Goal: Transaction & Acquisition: Purchase product/service

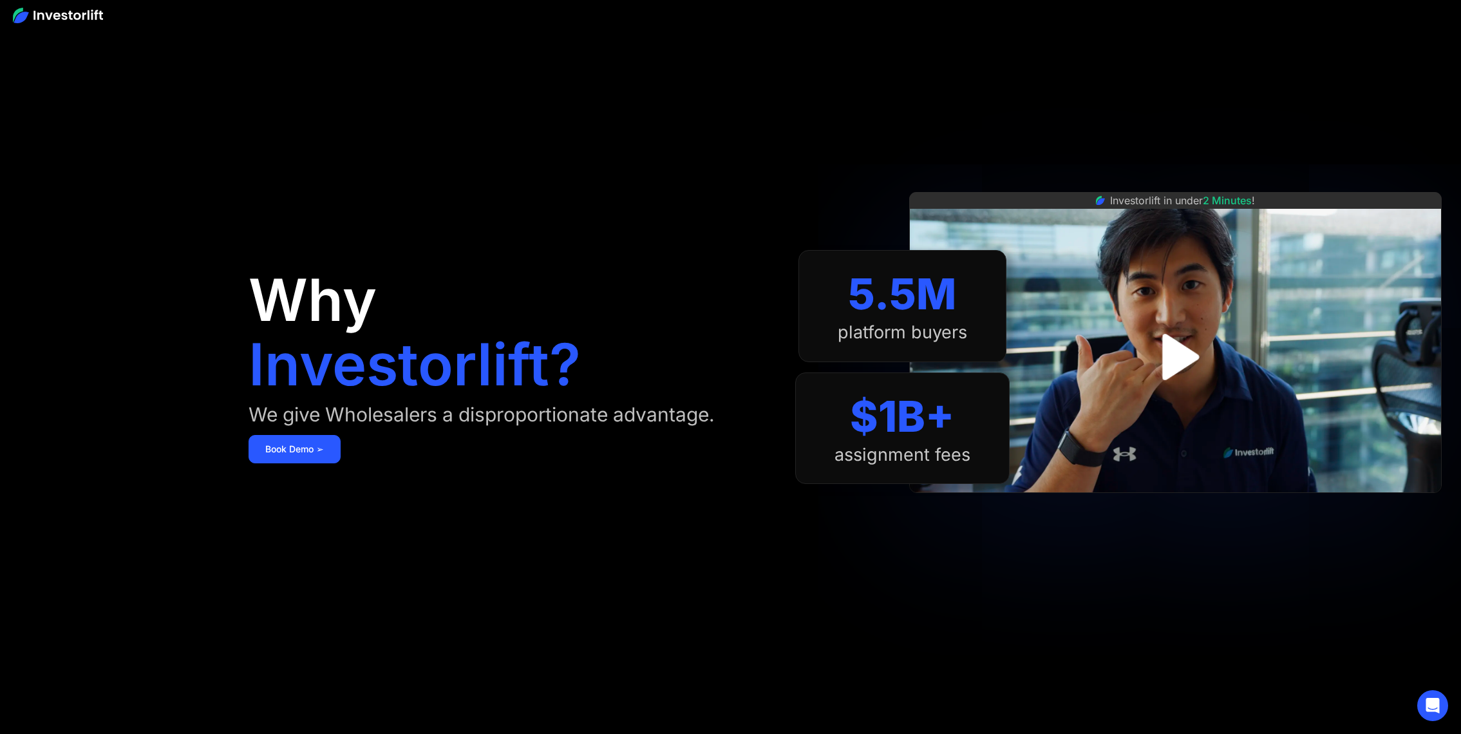
click at [1180, 345] on img "open lightbox" at bounding box center [1175, 356] width 84 height 84
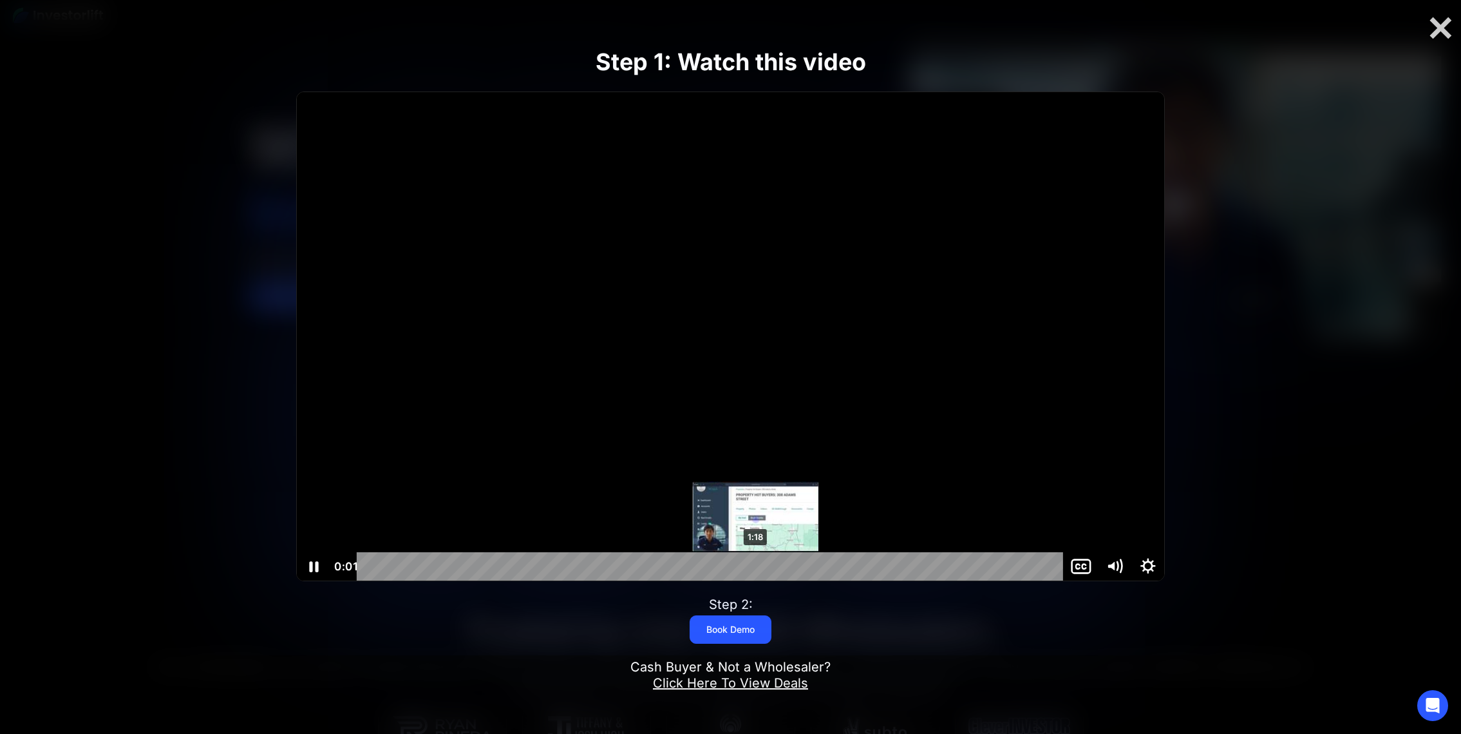
scroll to position [153, 0]
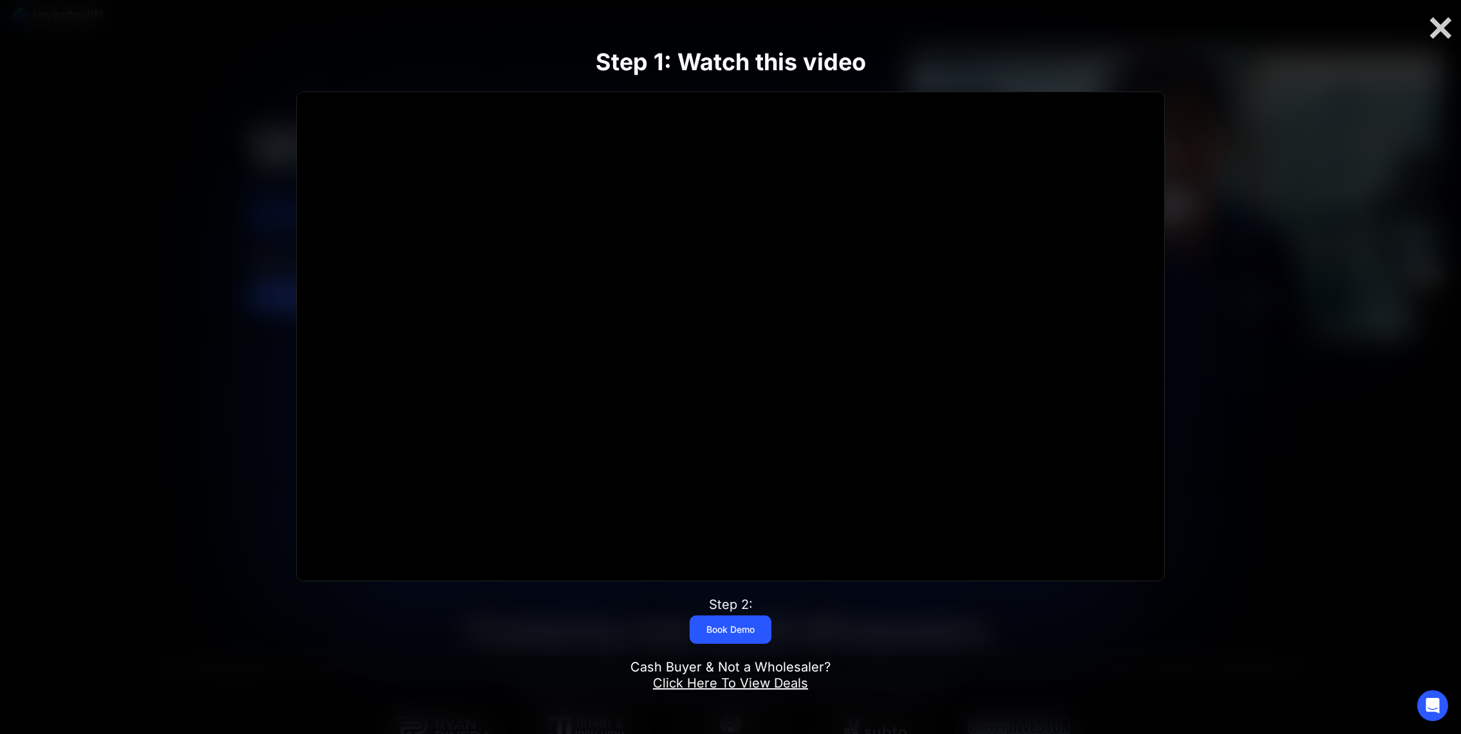
click at [782, 682] on link "Click Here To View Deals" at bounding box center [730, 682] width 155 height 15
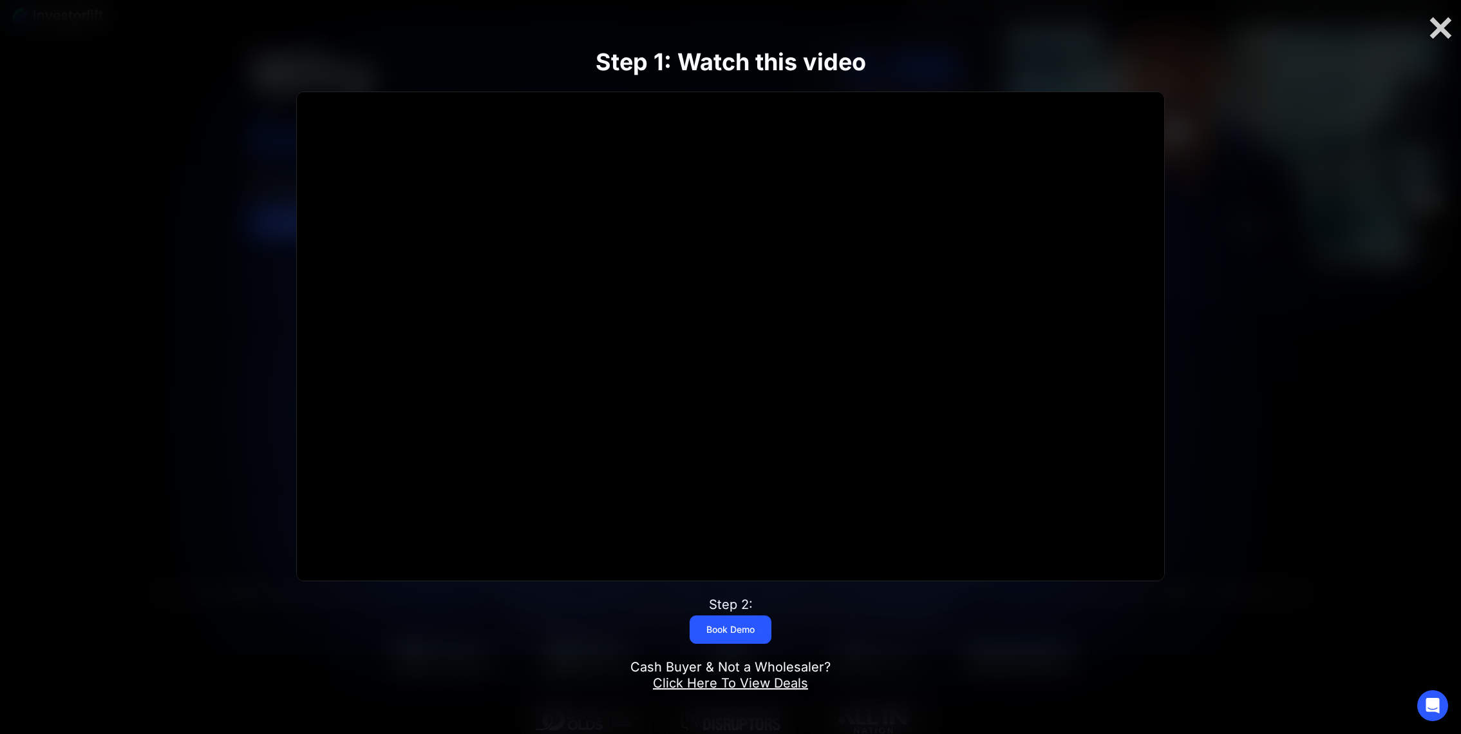
scroll to position [785, 0]
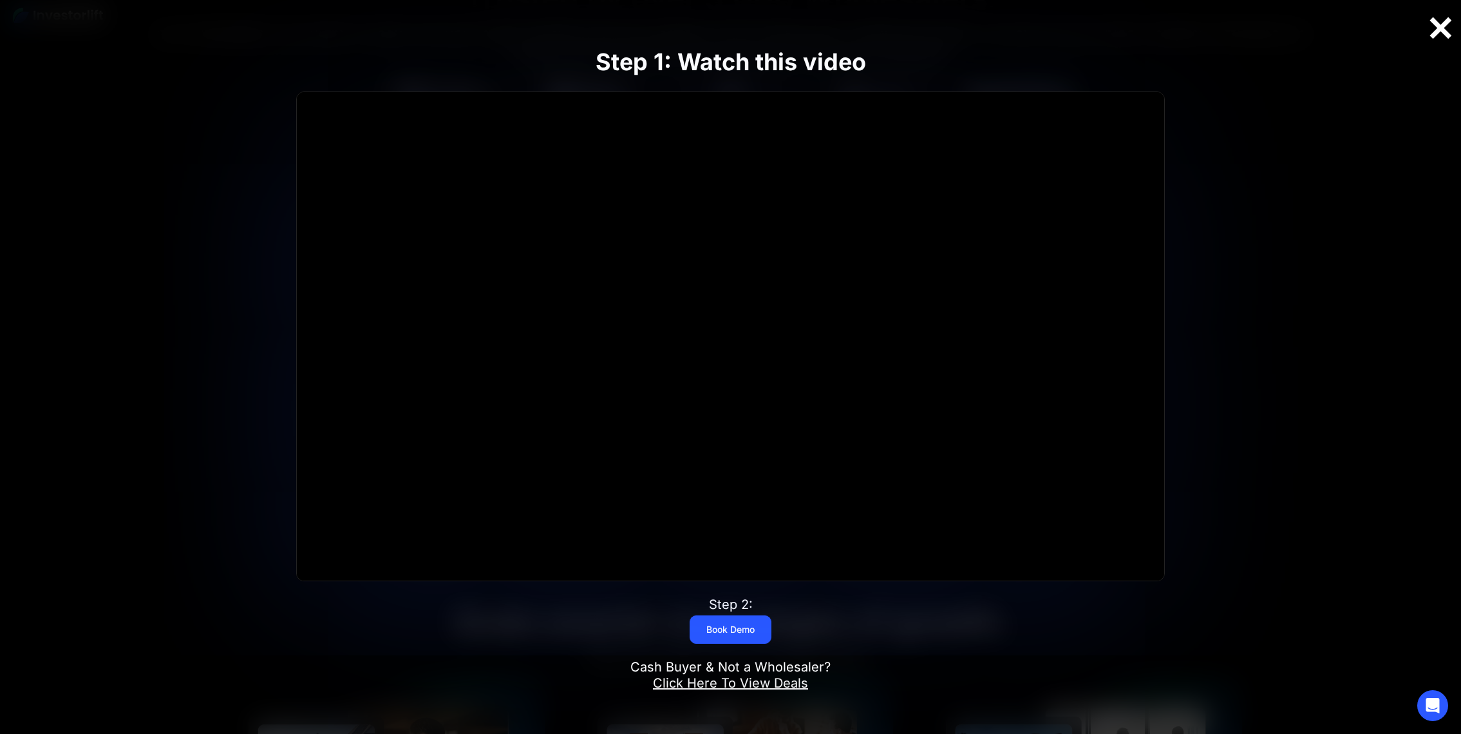
click at [1437, 35] on div at bounding box center [1440, 28] width 41 height 27
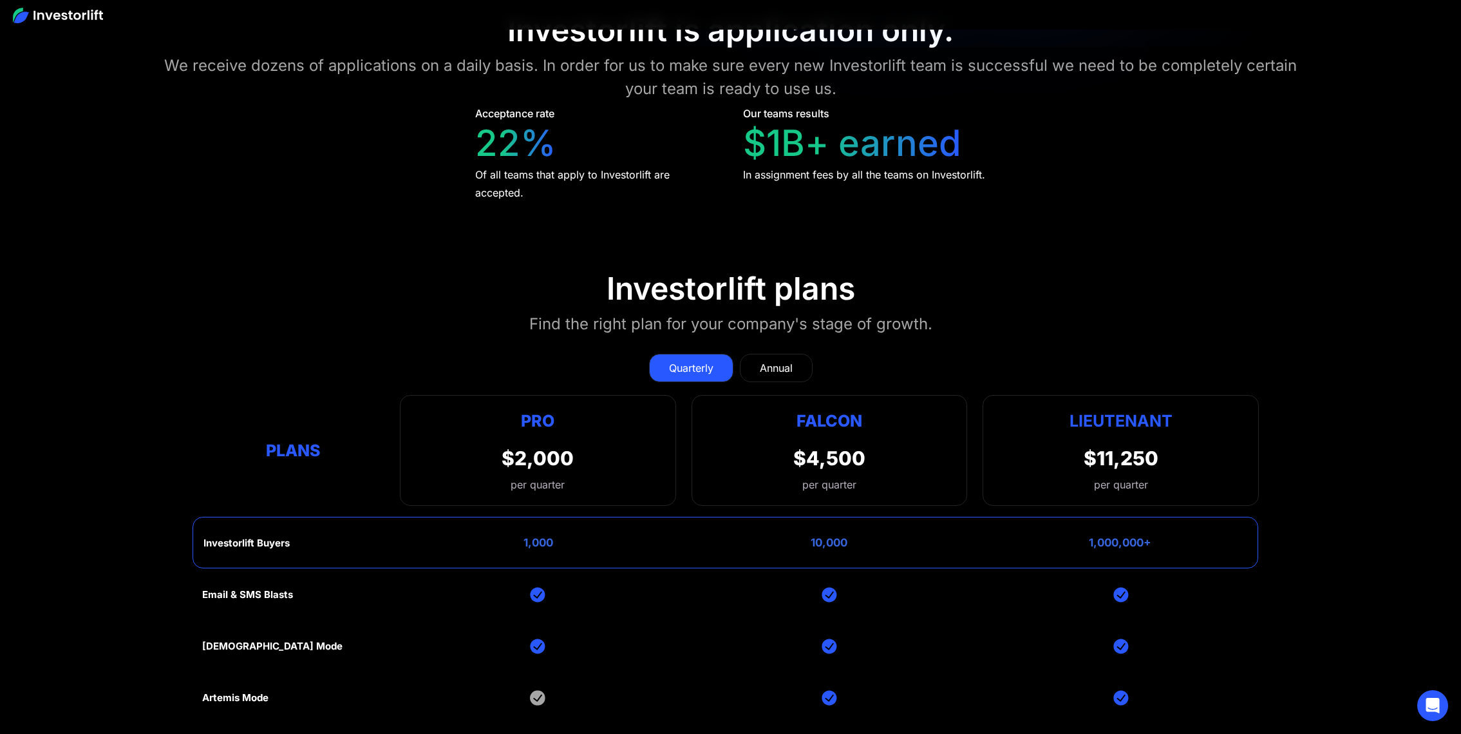
scroll to position [5514, 0]
click at [291, 446] on div "Plans" at bounding box center [293, 451] width 182 height 25
click at [549, 455] on div "$2,000" at bounding box center [538, 459] width 72 height 23
click at [1206, 298] on section "Investorlift plans Find the right plan for your company's stage of growth. Quar…" at bounding box center [730, 591] width 1461 height 703
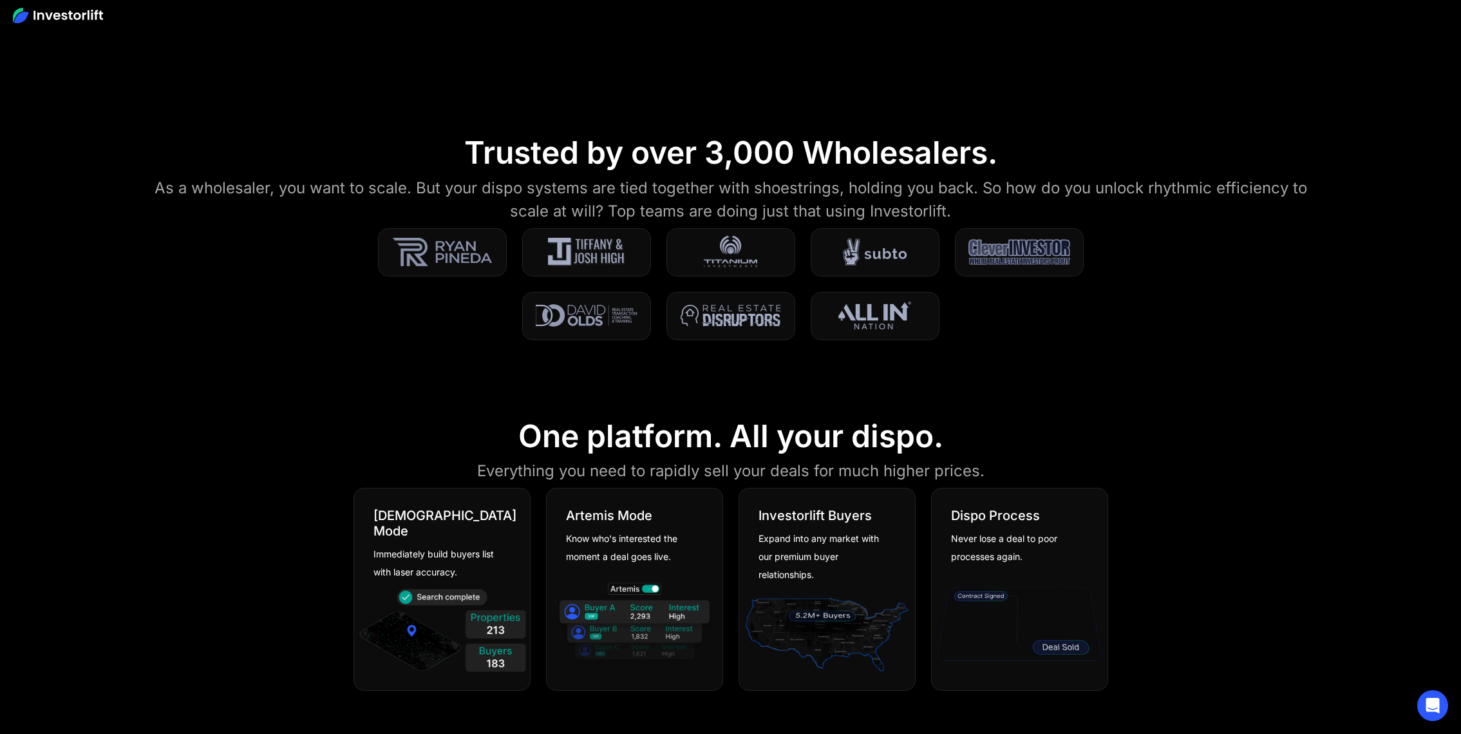
scroll to position [0, 0]
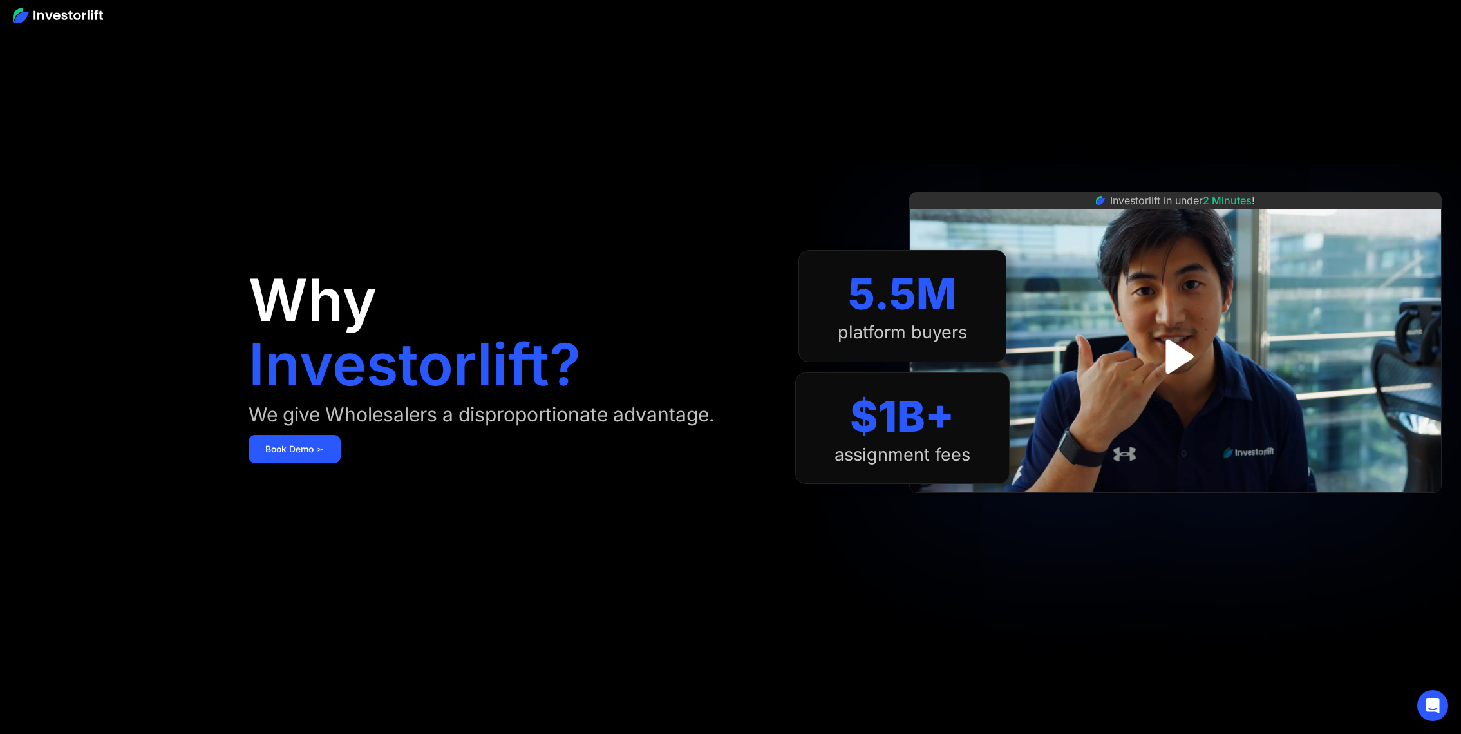
click at [27, 15] on img at bounding box center [58, 15] width 90 height 15
